Goal: Browse casually

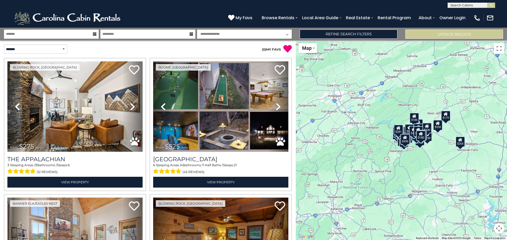
scroll to position [1882, 0]
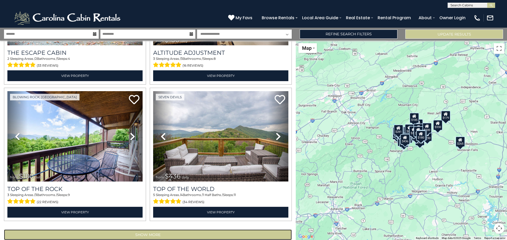
click at [146, 230] on button "Show More" at bounding box center [148, 235] width 288 height 11
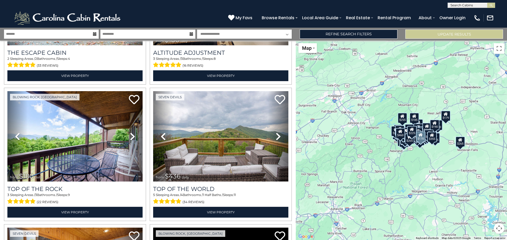
scroll to position [3916, 0]
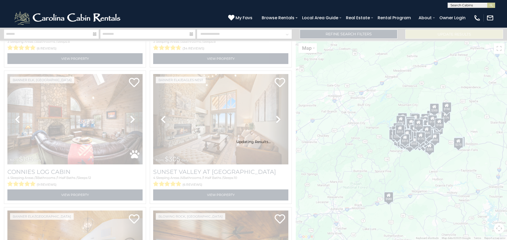
scroll to position [20187, 0]
